Goal: Task Accomplishment & Management: Manage account settings

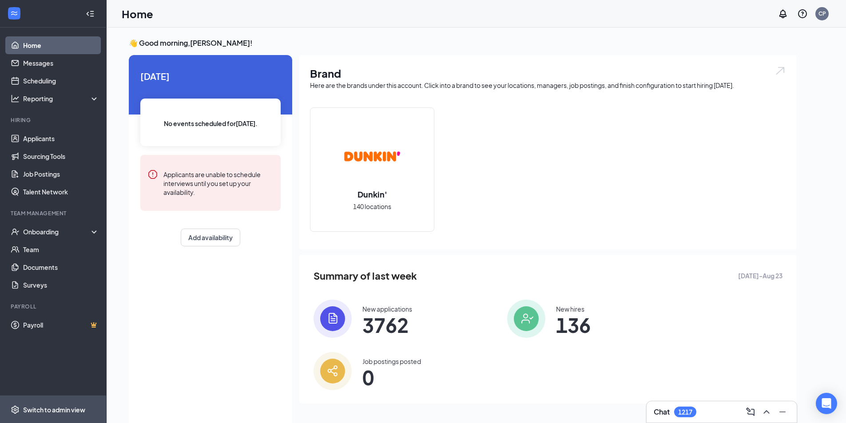
click at [66, 410] on div "Switch to admin view" at bounding box center [54, 410] width 62 height 9
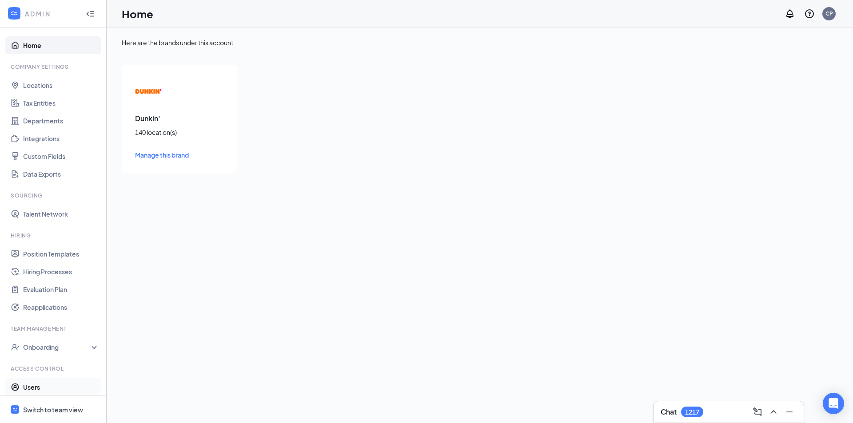
click at [53, 386] on link "Users" at bounding box center [61, 387] width 76 height 18
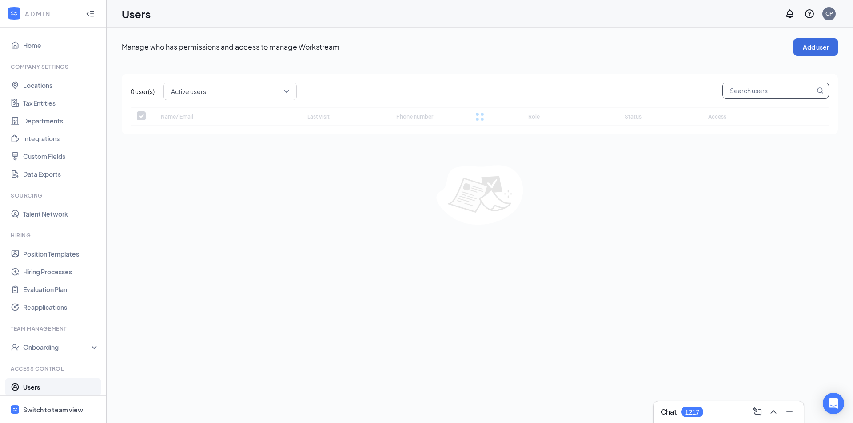
checkbox input "false"
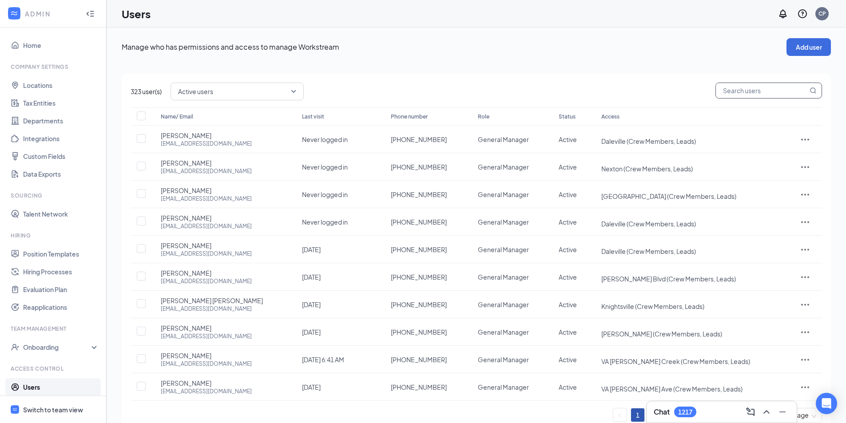
click at [742, 89] on input "text" at bounding box center [762, 90] width 92 height 15
type input "le"
checkbox input "true"
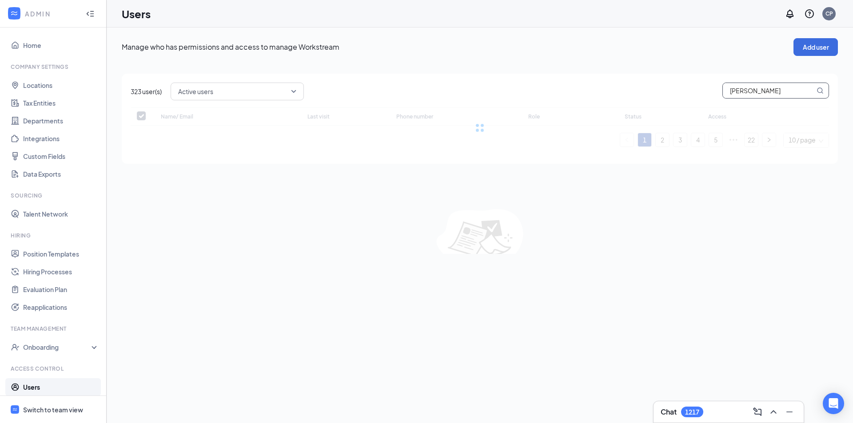
type input "[PERSON_NAME]"
checkbox input "true"
click at [295, 85] on span "Active users" at bounding box center [237, 82] width 118 height 15
type input "[PERSON_NAME]"
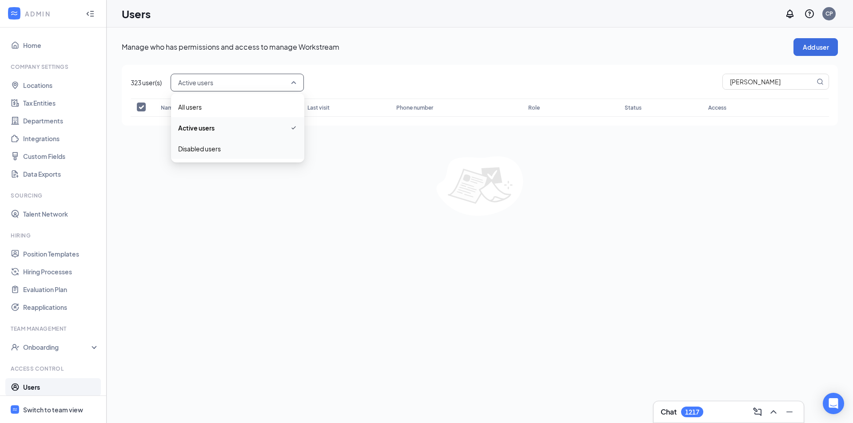
click at [181, 149] on span "Disabled users" at bounding box center [199, 149] width 43 height 10
click at [748, 84] on input "[PERSON_NAME]" at bounding box center [769, 81] width 92 height 15
click at [303, 83] on div "Disabled users" at bounding box center [237, 83] width 133 height 18
click at [814, 46] on button "Add user" at bounding box center [815, 47] width 44 height 18
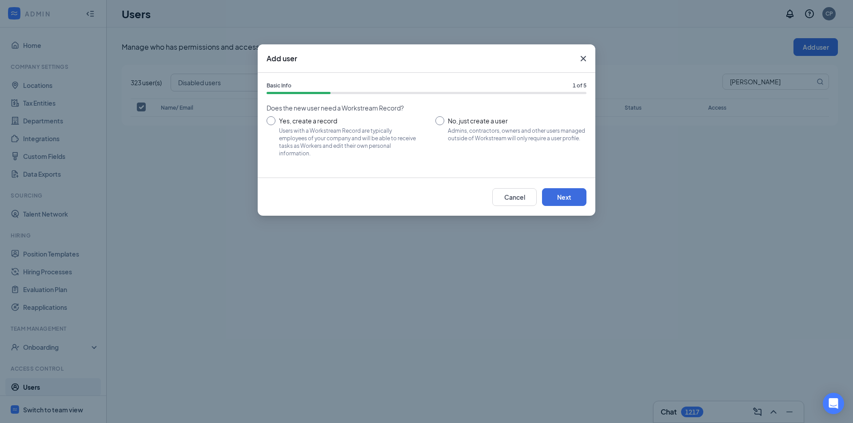
click at [515, 126] on input "No, just create a user Admins, contractors, owners and other users managed outs…" at bounding box center [510, 136] width 151 height 40
radio input "true"
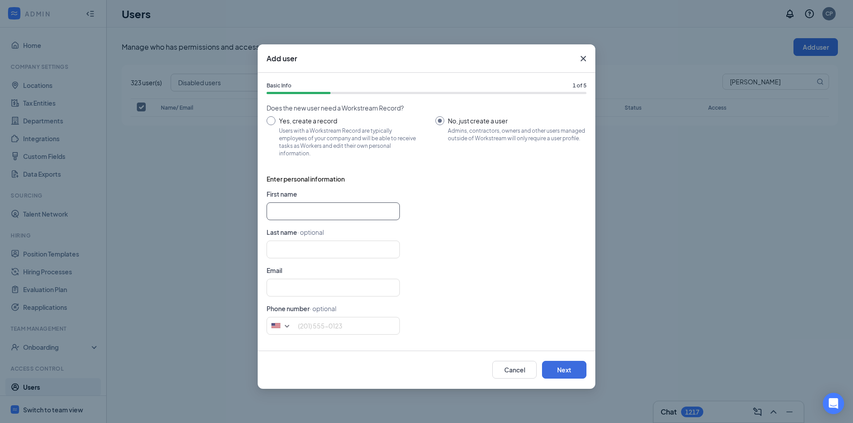
drag, startPoint x: 286, startPoint y: 207, endPoint x: 287, endPoint y: 201, distance: 6.4
click at [286, 207] on input "text" at bounding box center [332, 212] width 133 height 18
click at [330, 202] on form "First name [PERSON_NAME] Last name · optional Email Phone number · optional [GE…" at bounding box center [426, 265] width 320 height 153
click at [326, 206] on input "Leslei" at bounding box center [332, 212] width 133 height 18
type input "[PERSON_NAME]"
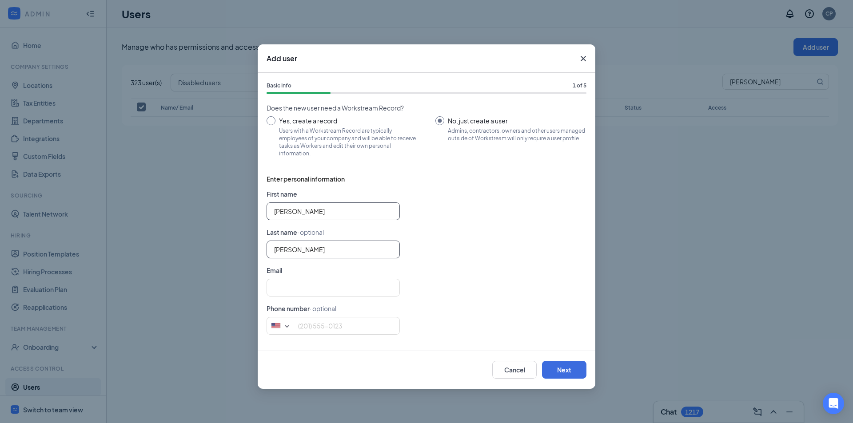
type input "[PERSON_NAME]"
paste input "[EMAIL_ADDRESS][DOMAIN_NAME]"
type input "[EMAIL_ADDRESS][DOMAIN_NAME]"
type input "8437450892"
click at [449, 284] on div "[EMAIL_ADDRESS][DOMAIN_NAME]" at bounding box center [426, 288] width 320 height 18
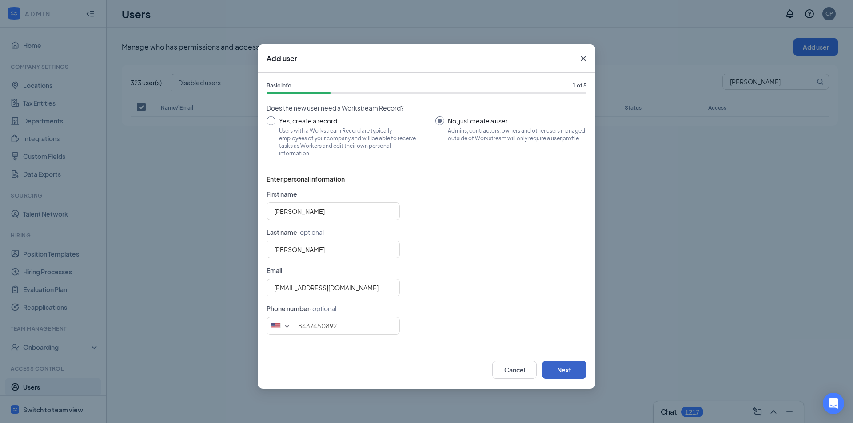
click at [558, 375] on button "Next" at bounding box center [564, 370] width 44 height 18
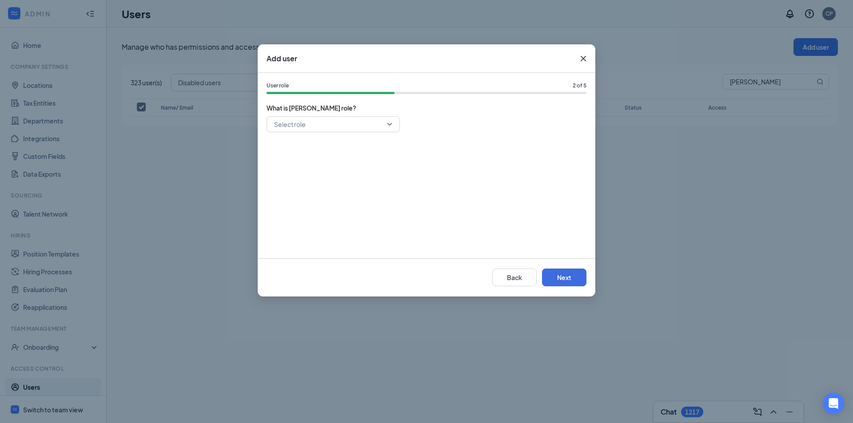
click at [340, 115] on div "User role 2 of 5 What is [PERSON_NAME] role? Select role" at bounding box center [427, 166] width 338 height 186
click at [338, 124] on input "search" at bounding box center [330, 124] width 116 height 15
click at [289, 185] on span "General Manager" at bounding box center [299, 188] width 51 height 10
click at [552, 272] on button "Next" at bounding box center [564, 278] width 44 height 18
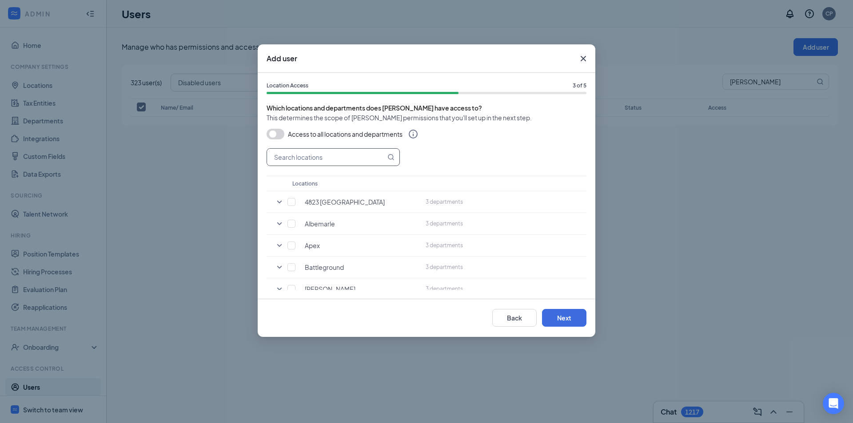
click at [333, 151] on input "text" at bounding box center [326, 157] width 119 height 17
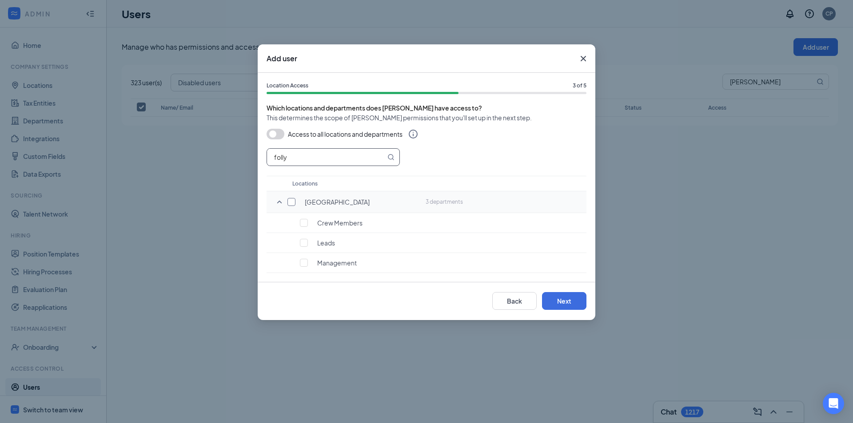
type input "folly"
click at [295, 199] on input "checkbox" at bounding box center [291, 202] width 8 height 8
checkbox input "true"
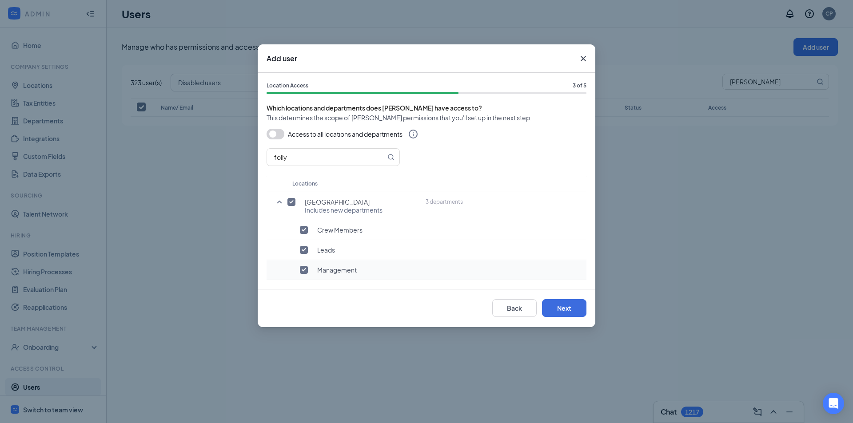
click at [307, 269] on input "checkbox" at bounding box center [304, 270] width 8 height 8
checkbox input "false"
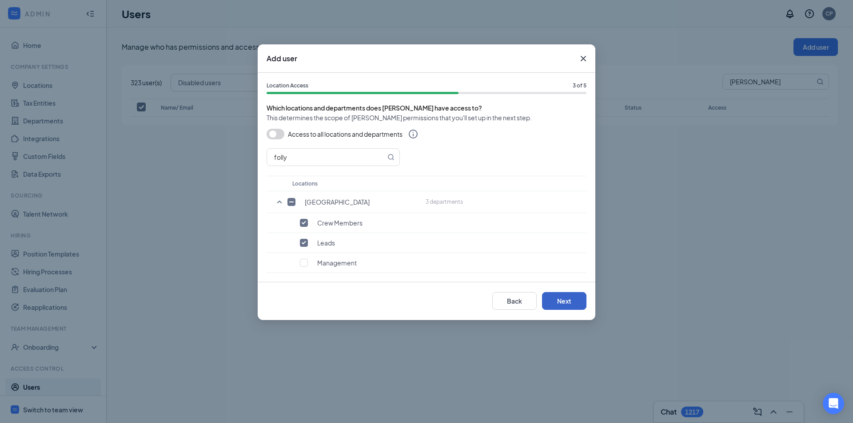
click at [559, 296] on button "Next" at bounding box center [564, 301] width 44 height 18
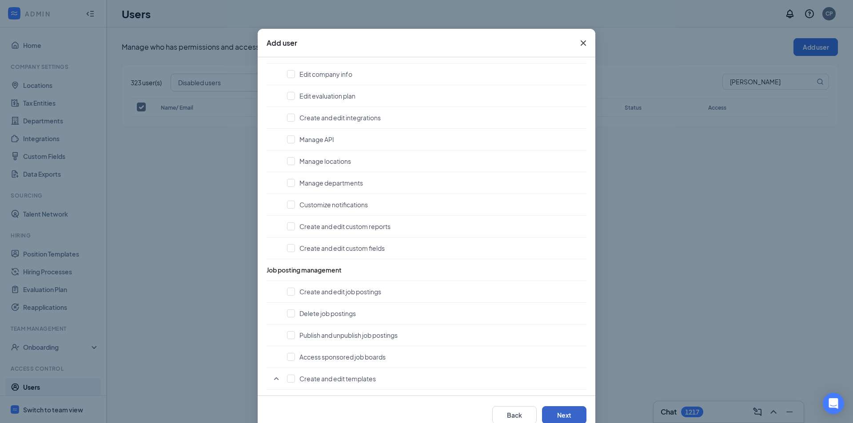
scroll to position [37, 0]
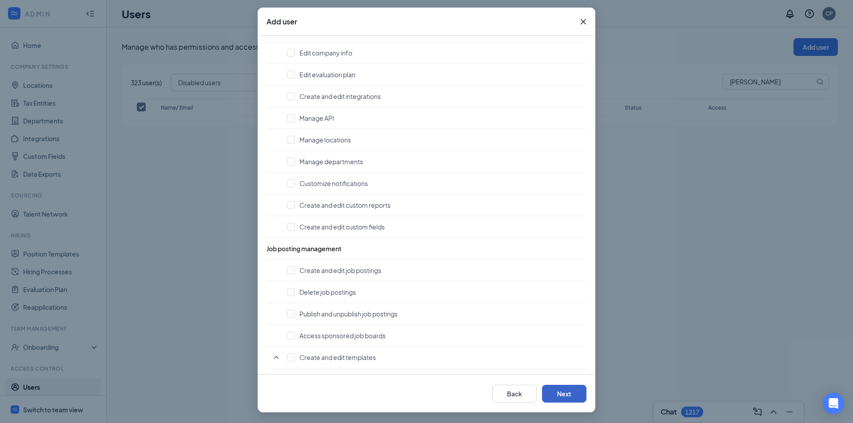
click at [565, 395] on button "Next" at bounding box center [564, 394] width 44 height 18
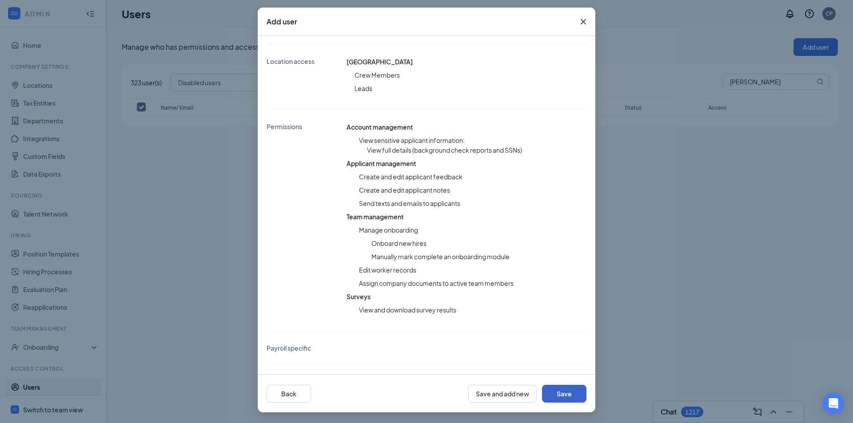
click at [565, 396] on button "Save" at bounding box center [564, 394] width 44 height 18
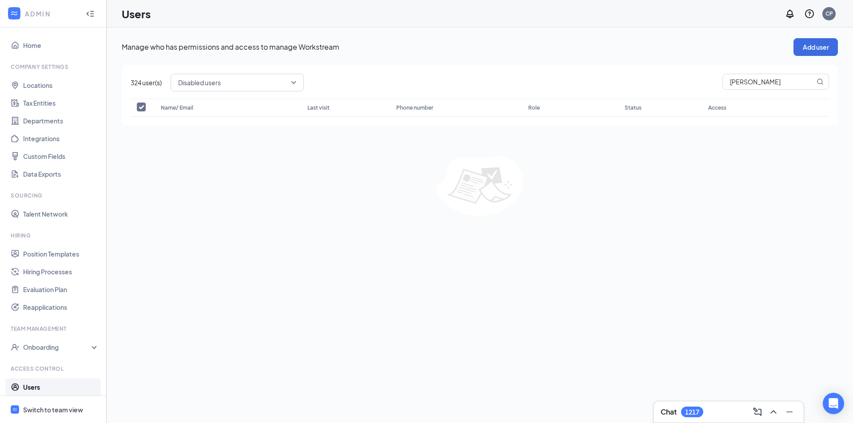
click at [739, 91] on span "[PERSON_NAME]" at bounding box center [775, 83] width 107 height 18
click at [744, 87] on input "[PERSON_NAME]" at bounding box center [769, 81] width 92 height 15
click at [303, 85] on div "Disabled users" at bounding box center [237, 83] width 133 height 18
click at [215, 110] on span "All users" at bounding box center [237, 107] width 119 height 10
checkbox input "false"
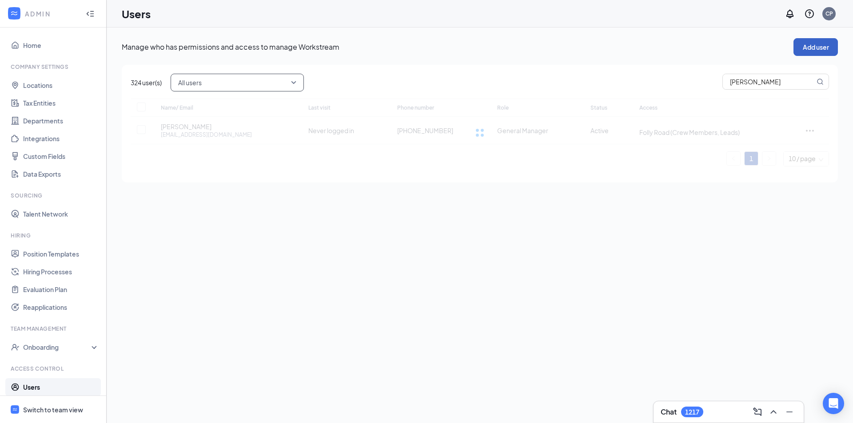
click at [810, 47] on button "Add user" at bounding box center [815, 47] width 44 height 18
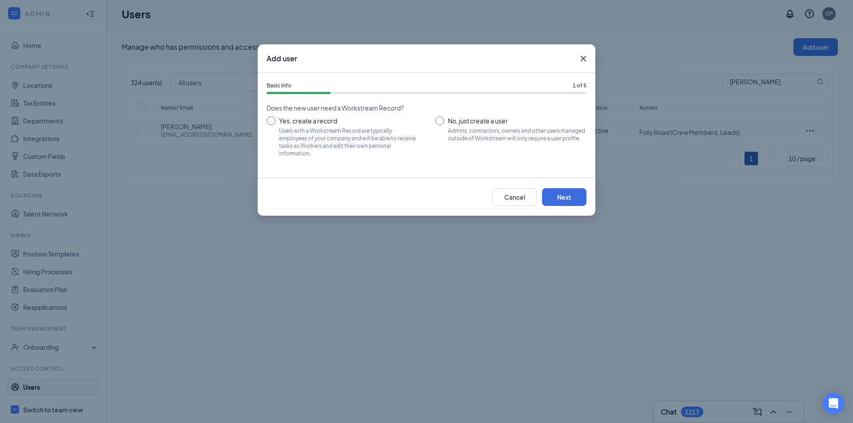
click at [468, 131] on input "No, just create a user Admins, contractors, owners and other users managed outs…" at bounding box center [510, 136] width 151 height 40
radio input "true"
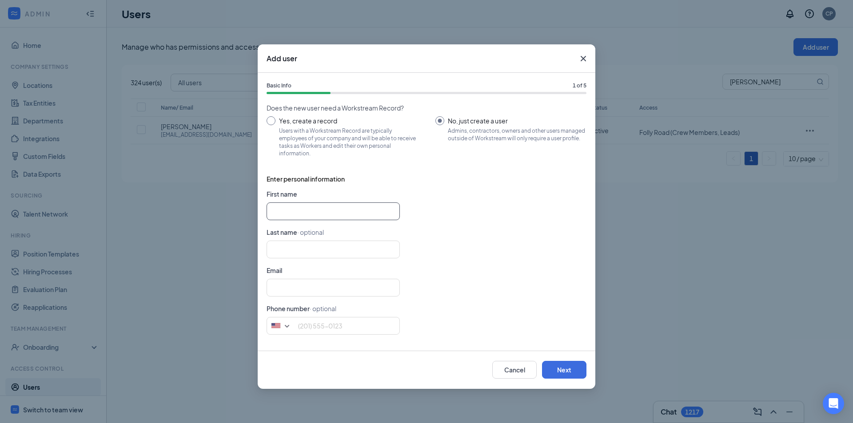
click at [281, 206] on input "text" at bounding box center [332, 212] width 133 height 18
type input "Shakara"
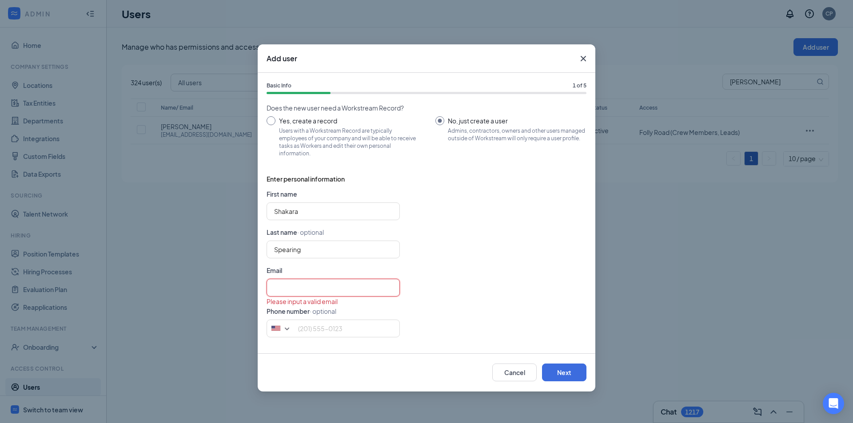
click at [349, 289] on input "text" at bounding box center [332, 288] width 133 height 18
paste input "[EMAIL_ADDRESS][DOMAIN_NAME]"
type input "Spearing"
type input "[EMAIL_ADDRESS][DOMAIN_NAME]"
click at [314, 325] on input "tel" at bounding box center [332, 329] width 133 height 18
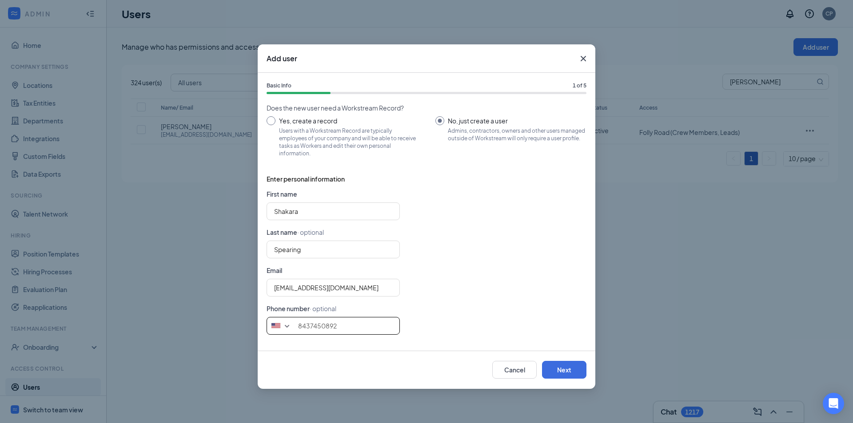
type input "8437450892"
click at [523, 308] on form "First name [PERSON_NAME] Last name · optional [PERSON_NAME] Email [EMAIL_ADDRES…" at bounding box center [426, 265] width 320 height 153
click at [566, 362] on button "Next" at bounding box center [564, 370] width 44 height 18
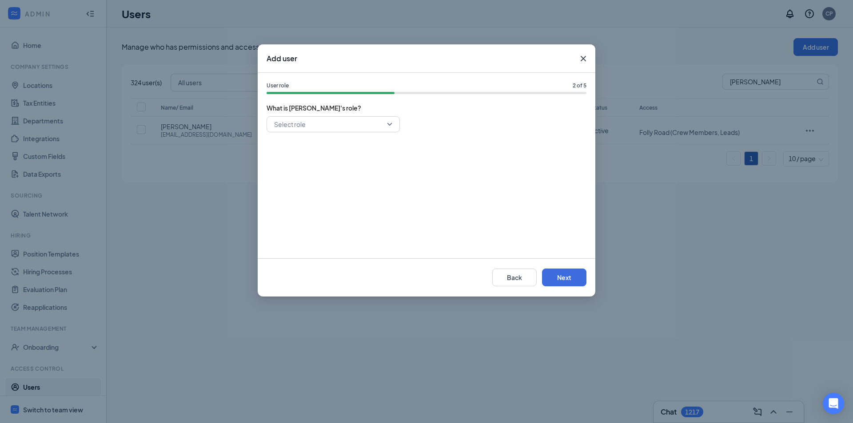
click at [350, 120] on input "search" at bounding box center [330, 124] width 116 height 15
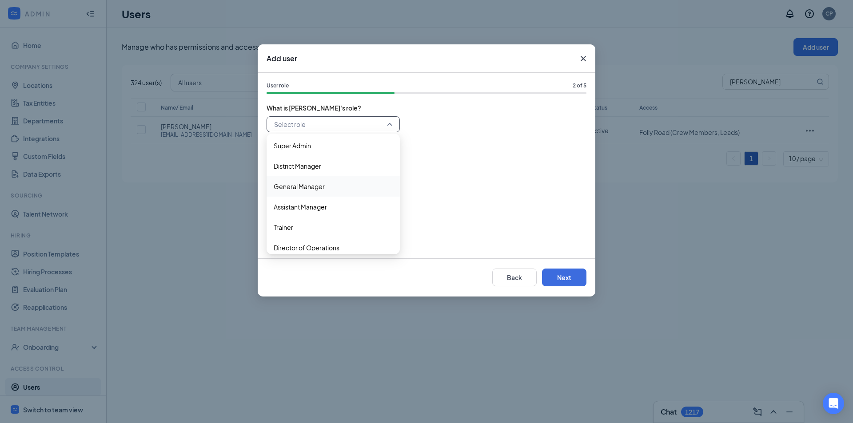
scroll to position [0, 0]
click at [296, 186] on span "General Manager" at bounding box center [299, 188] width 51 height 10
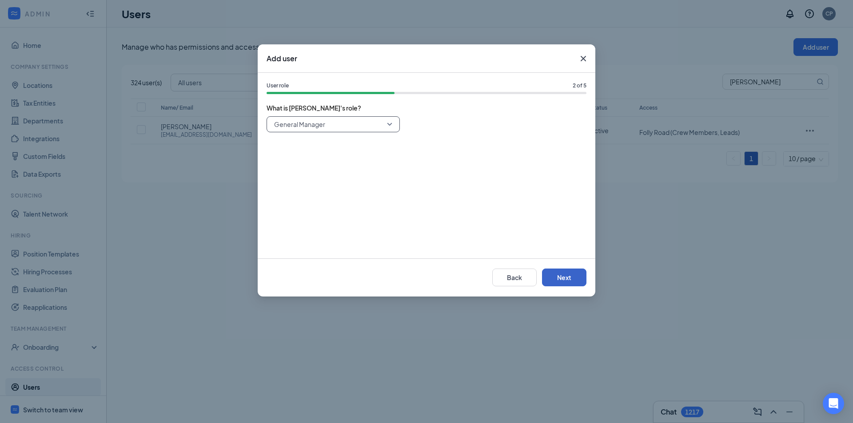
click at [555, 272] on button "Next" at bounding box center [564, 278] width 44 height 18
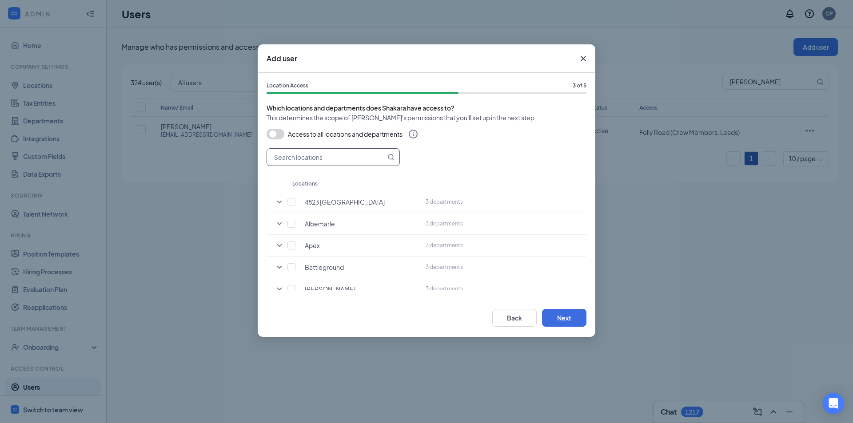
click at [332, 160] on input "text" at bounding box center [326, 157] width 119 height 17
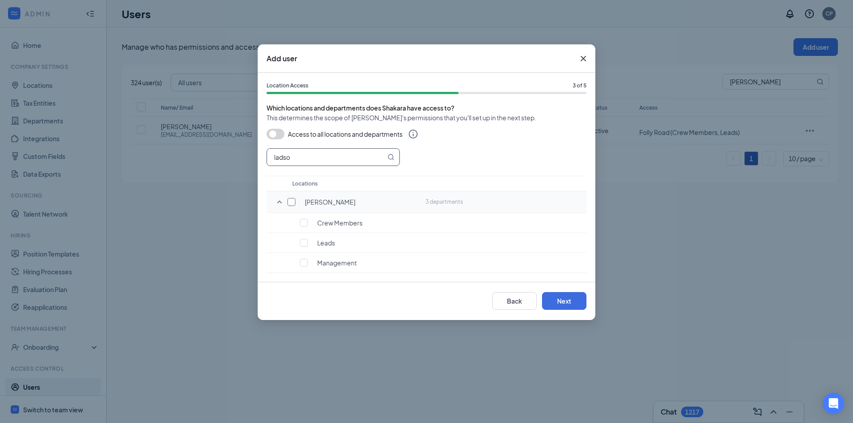
type input "ladso"
click at [292, 199] on input "checkbox" at bounding box center [291, 202] width 8 height 8
checkbox input "true"
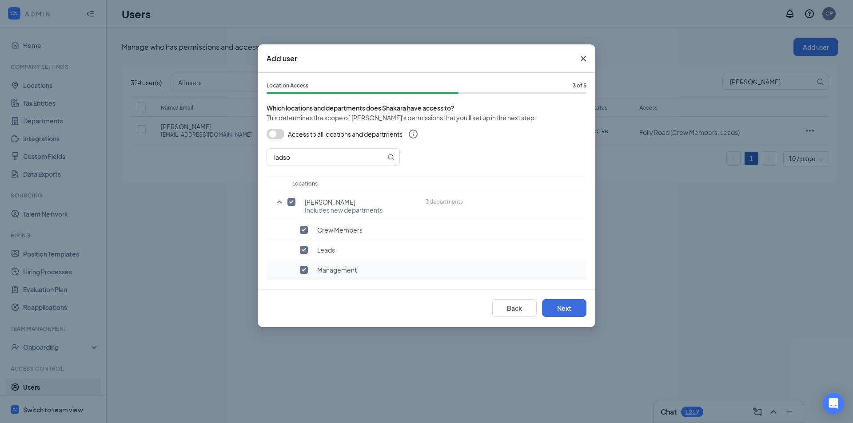
click at [299, 271] on div "Management" at bounding box center [354, 270] width 124 height 9
click at [301, 270] on input "checkbox" at bounding box center [304, 270] width 8 height 8
checkbox input "false"
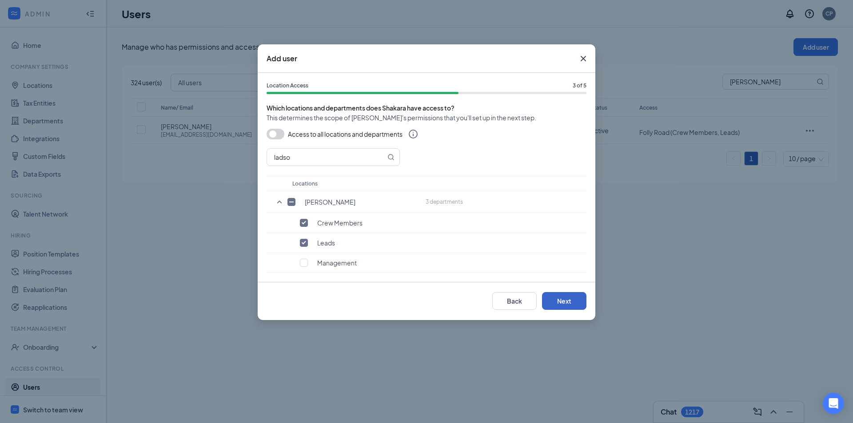
click at [583, 303] on button "Next" at bounding box center [564, 301] width 44 height 18
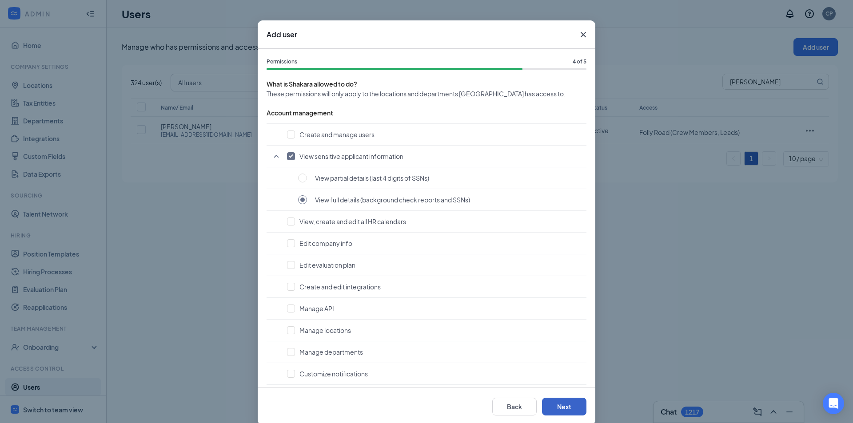
scroll to position [37, 0]
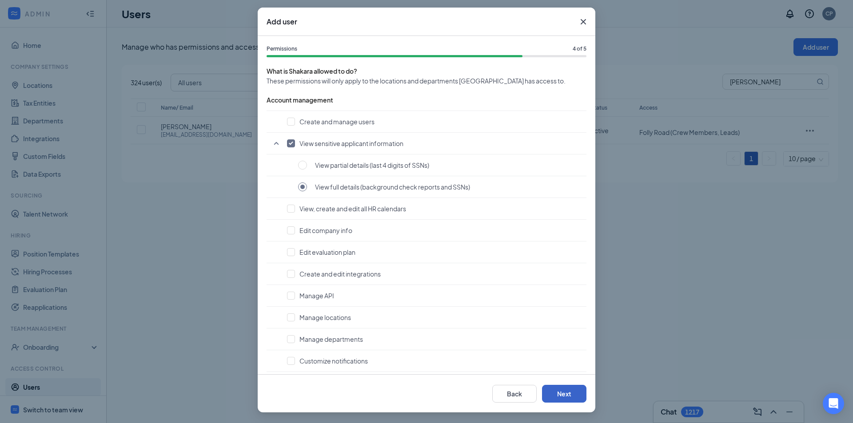
click at [568, 400] on button "Next" at bounding box center [564, 394] width 44 height 18
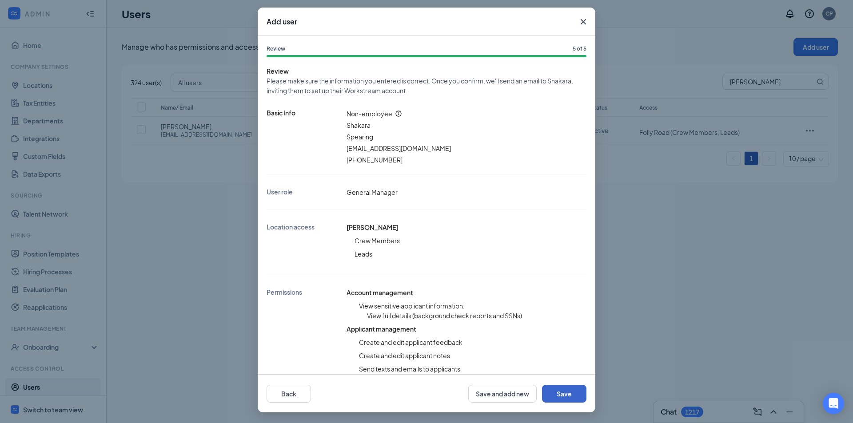
click at [568, 398] on button "Save" at bounding box center [564, 394] width 44 height 18
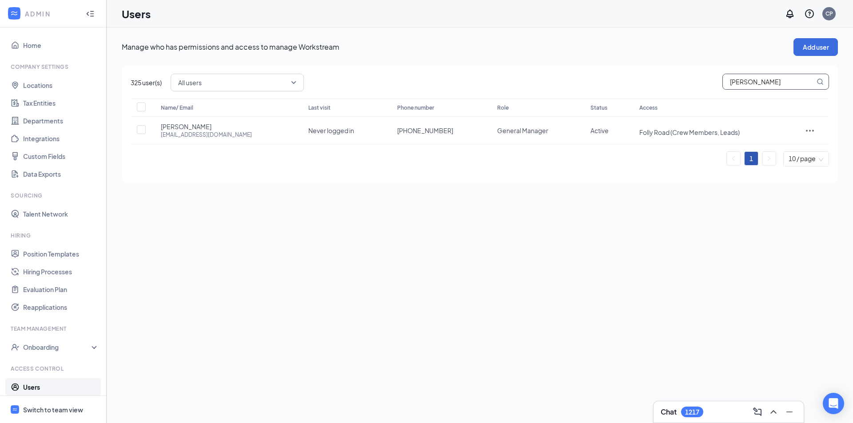
click at [758, 78] on input "[PERSON_NAME]" at bounding box center [769, 81] width 92 height 15
drag, startPoint x: 758, startPoint y: 78, endPoint x: 762, endPoint y: 69, distance: 9.6
click at [758, 75] on input "[PERSON_NAME]" at bounding box center [769, 81] width 92 height 15
type input "[PERSON_NAME]"
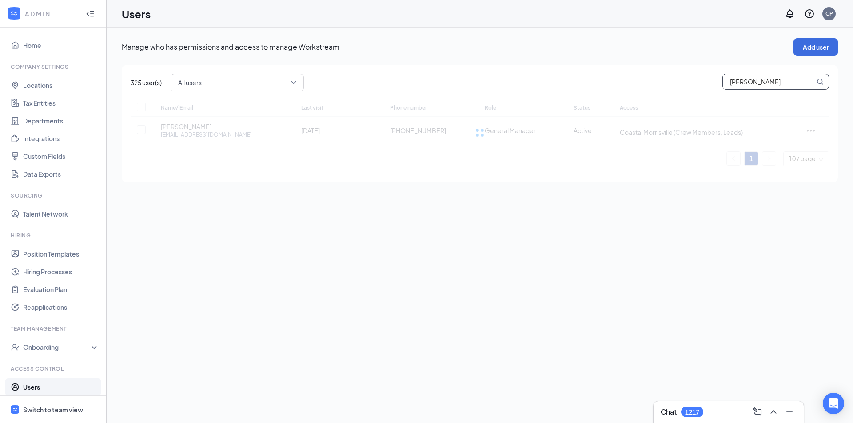
checkbox input "false"
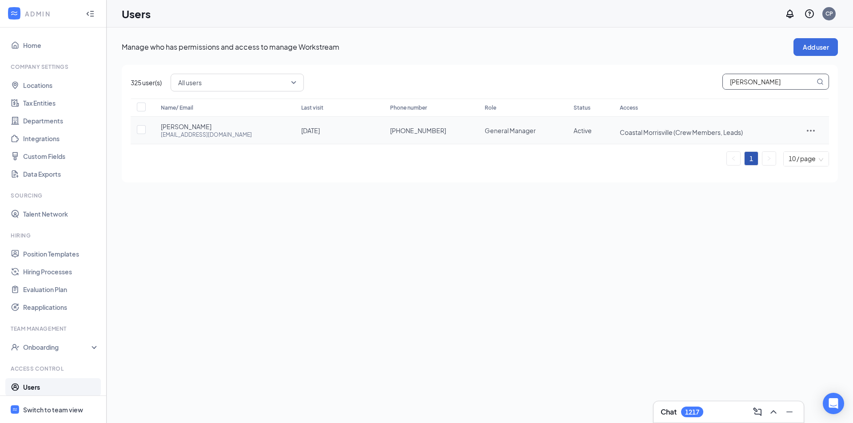
type input "[PERSON_NAME]"
click at [801, 132] on div at bounding box center [810, 130] width 19 height 11
click at [764, 194] on span "Disable" at bounding box center [768, 190] width 22 height 8
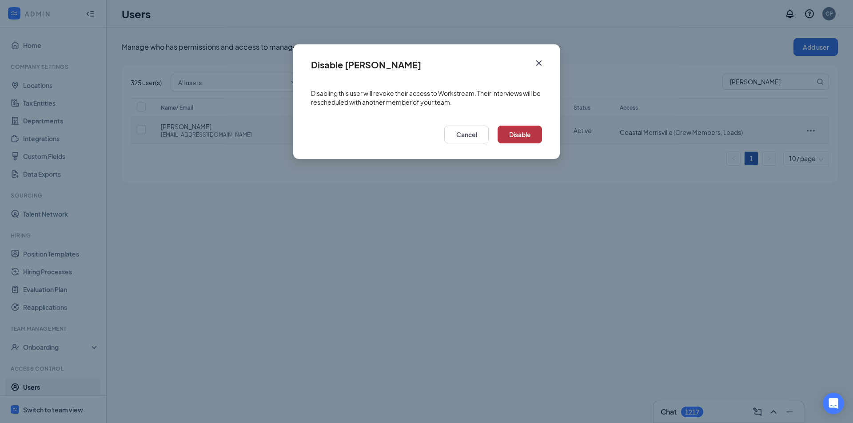
click at [519, 139] on button "Disable" at bounding box center [519, 135] width 44 height 18
